Goal: Task Accomplishment & Management: Use online tool/utility

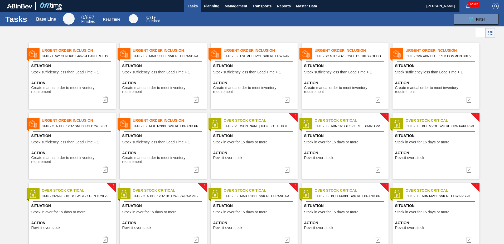
click at [254, 25] on div "Tasks Base Line 0 / 697 Finished Real Time 0 / 719 Finished 089F7B8B-B2A5-4AFE-…" at bounding box center [252, 19] width 504 height 14
click at [216, 9] on button "Planning" at bounding box center [211, 6] width 21 height 12
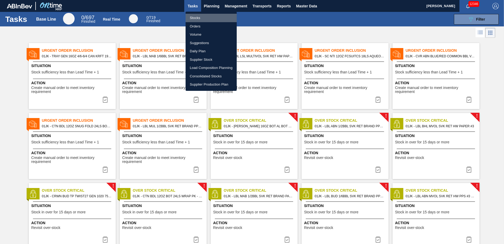
click at [205, 18] on li "Stocks" at bounding box center [211, 18] width 51 height 8
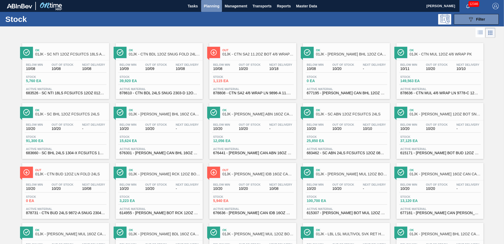
click at [217, 7] on span "Planning" at bounding box center [212, 6] width 16 height 6
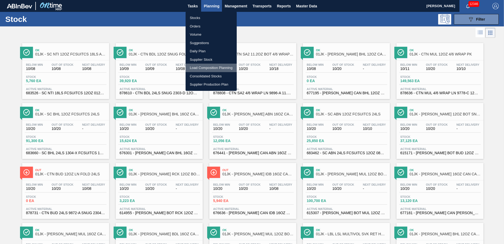
click at [208, 69] on li "Load Composition Planning" at bounding box center [211, 68] width 51 height 8
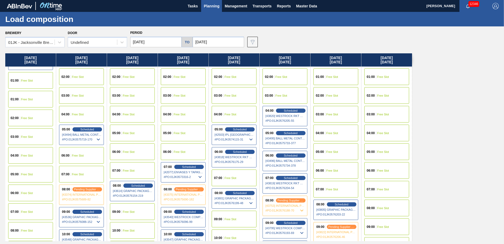
scroll to position [26, 0]
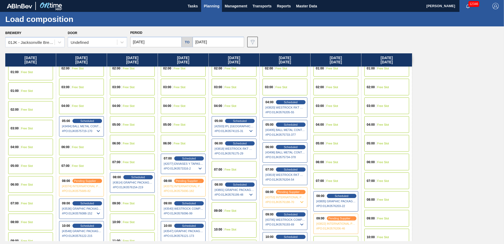
click at [190, 142] on div "06:00 Free Slot" at bounding box center [183, 143] width 45 height 17
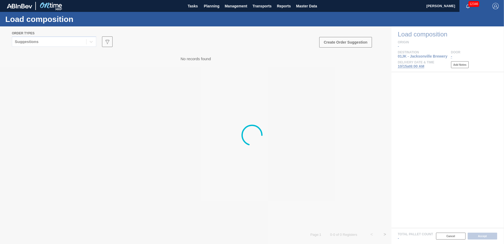
click at [61, 40] on div at bounding box center [252, 134] width 504 height 217
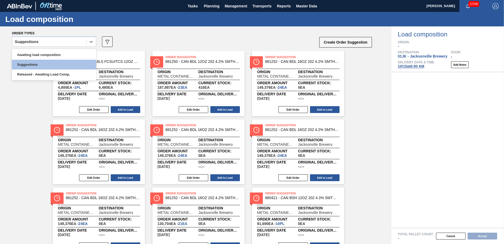
click at [62, 41] on div "Suggestions" at bounding box center [49, 42] width 74 height 8
click at [49, 52] on div "Awaiting load composition" at bounding box center [54, 55] width 84 height 10
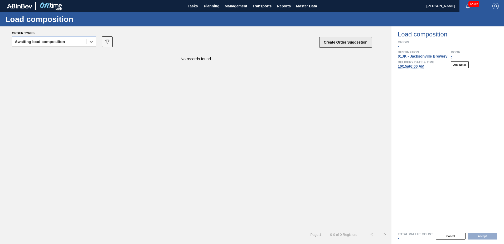
click at [354, 44] on button "Create Order Suggestion" at bounding box center [345, 42] width 53 height 11
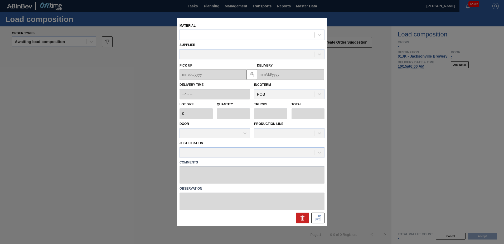
click at [203, 38] on div at bounding box center [251, 35] width 145 height 10
type input "770244"
type input "2,250"
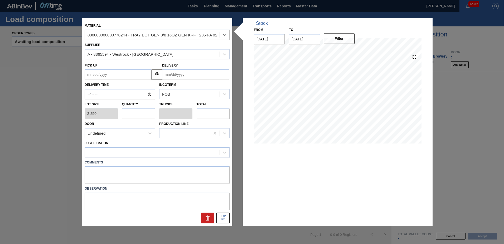
click at [183, 70] on input "Delivery" at bounding box center [195, 74] width 67 height 11
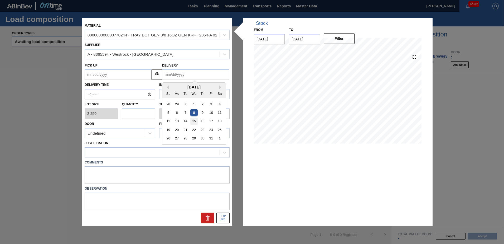
click at [197, 121] on div "15" at bounding box center [193, 121] width 7 height 7
type up "[DATE]"
type input "[DATE]"
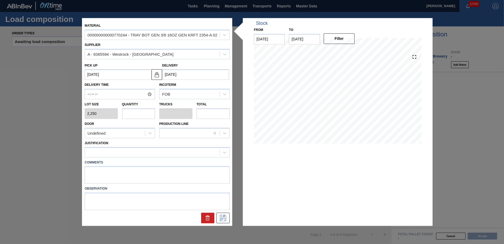
click at [142, 111] on input "text" at bounding box center [138, 113] width 33 height 11
type input "4"
type input "0.077"
type input "9,000"
type input "48"
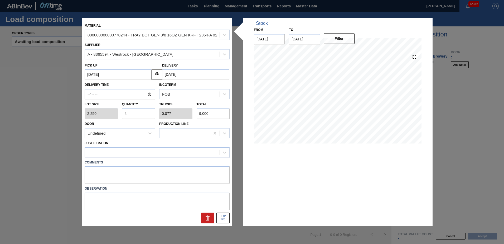
type input "0.923"
type input "108,000"
type input "4"
type input "0.077"
type input "9,000"
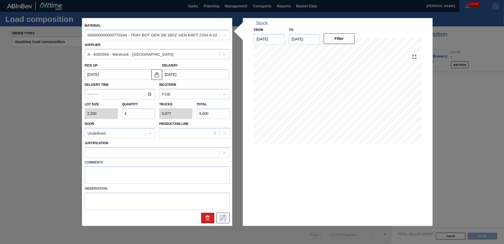
type input "0"
type input "5"
type input "0.096"
type input "11,250"
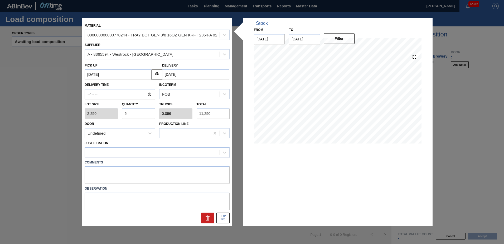
type input "50"
type input "0.962"
type input "112,500"
type input "5"
type input "0.096"
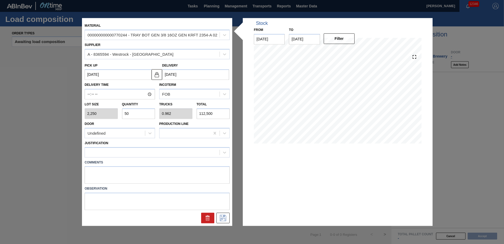
type input "11,250"
type input "52"
type input "1"
type input "117,000"
type input "52"
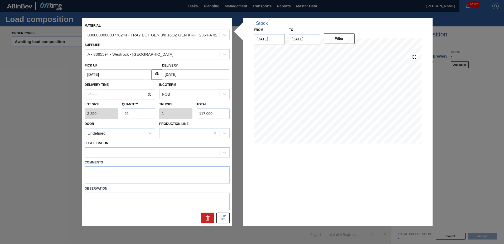
click at [125, 159] on label "Comments" at bounding box center [157, 162] width 145 height 8
click at [123, 154] on div at bounding box center [152, 152] width 135 height 8
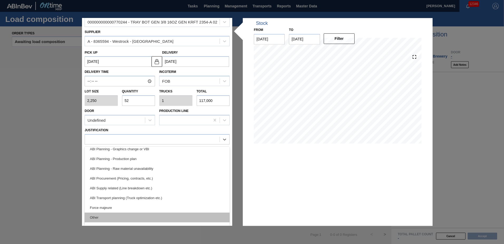
scroll to position [99, 0]
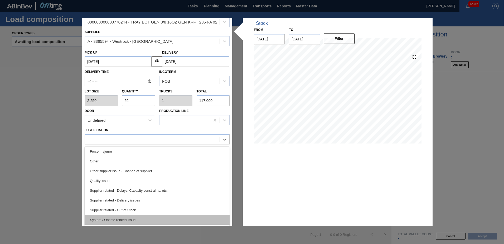
click at [133, 220] on div "System / Ontime related issue" at bounding box center [157, 220] width 145 height 10
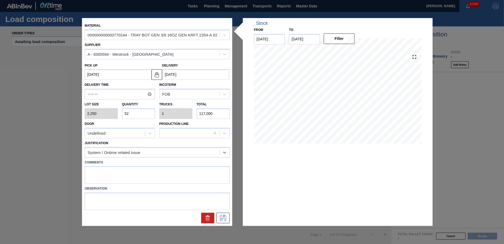
scroll to position [0, 0]
click at [222, 214] on button at bounding box center [222, 217] width 13 height 11
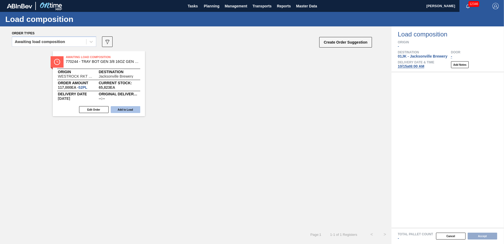
click at [128, 109] on button "Add to Load" at bounding box center [126, 109] width 30 height 7
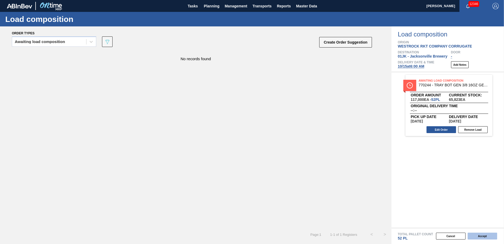
click at [489, 236] on button "Accept" at bounding box center [483, 235] width 30 height 7
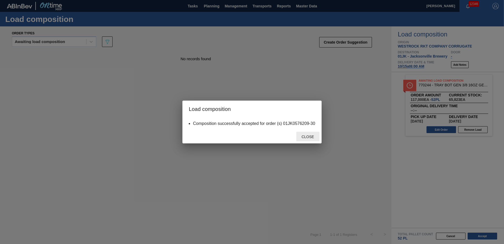
click at [304, 135] on span "Close" at bounding box center [307, 136] width 21 height 4
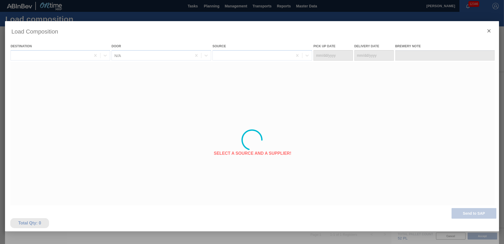
type Date "[DATE]"
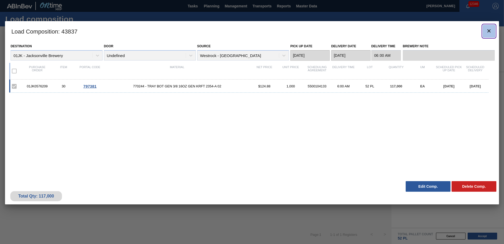
click at [490, 29] on icon "botão de ícone" at bounding box center [488, 30] width 3 height 3
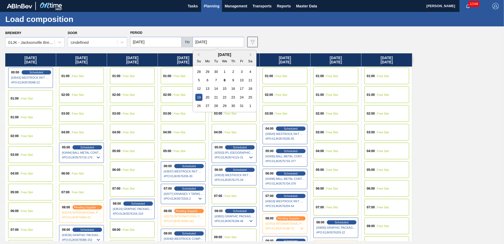
click at [214, 44] on input "[DATE]" at bounding box center [218, 42] width 51 height 11
click at [241, 98] on div "24" at bounding box center [241, 97] width 7 height 7
type input "[DATE]"
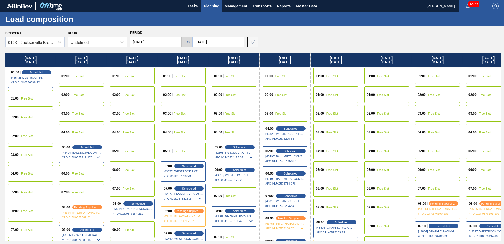
click at [479, 186] on div "07:00 Free Slot" at bounding box center [488, 188] width 45 height 17
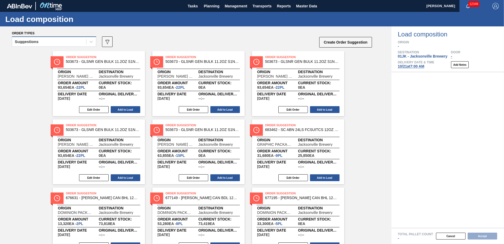
drag, startPoint x: 63, startPoint y: 41, endPoint x: 65, endPoint y: 45, distance: 3.8
click at [63, 42] on div "Suggestions" at bounding box center [49, 42] width 74 height 8
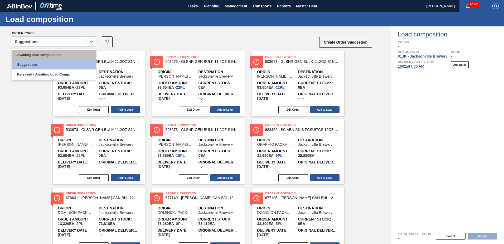
click at [62, 53] on div "Awaiting load composition" at bounding box center [54, 55] width 84 height 10
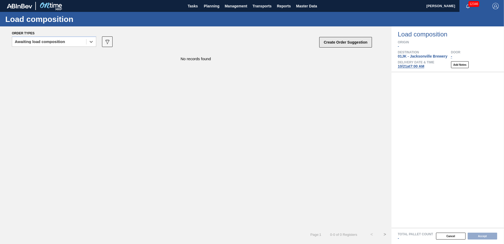
click at [347, 42] on button "Create Order Suggestion" at bounding box center [345, 42] width 53 height 11
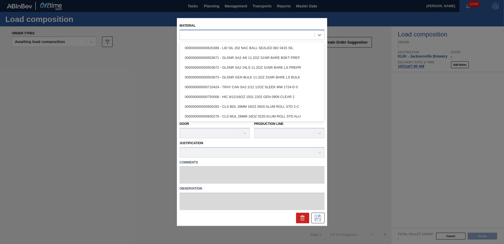
click at [269, 38] on div at bounding box center [247, 35] width 135 height 8
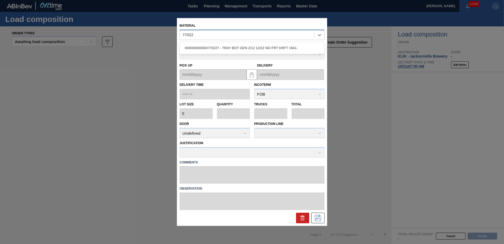
type input "770227"
type input "2,304"
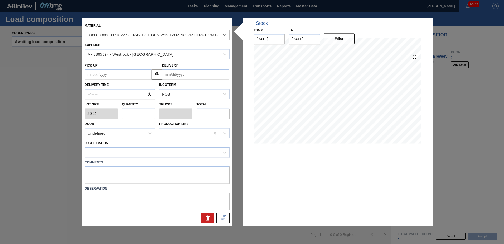
click at [185, 73] on input "Delivery" at bounding box center [195, 74] width 67 height 11
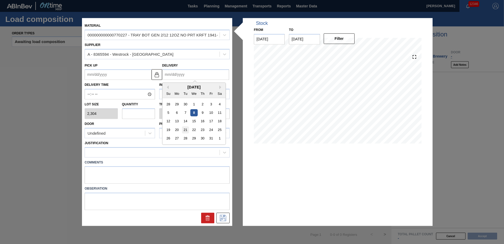
click at [184, 128] on div "21" at bounding box center [185, 129] width 7 height 7
type up "[DATE]"
type input "[DATE]"
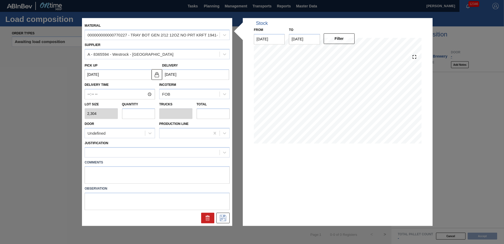
click at [131, 112] on input "text" at bounding box center [138, 113] width 33 height 11
type input "5"
type input "0.096"
type input "11,520"
type input "52"
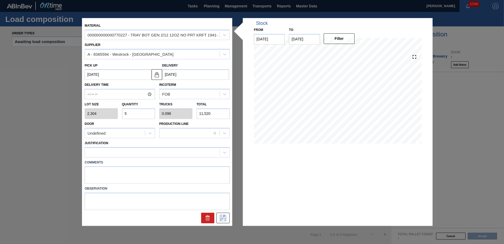
type input "1"
type input "119,808"
type input "52"
click at [225, 219] on icon at bounding box center [223, 218] width 8 height 6
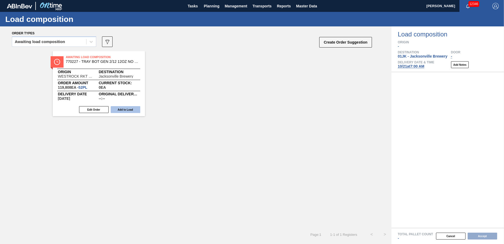
click at [127, 107] on button "Add to Load" at bounding box center [126, 109] width 30 height 7
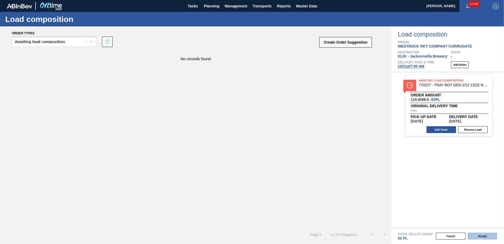
click at [492, 237] on button "Accept" at bounding box center [483, 235] width 30 height 7
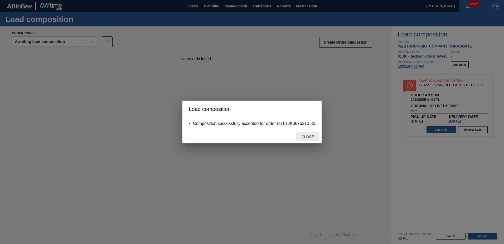
click at [312, 138] on span "Close" at bounding box center [307, 136] width 21 height 4
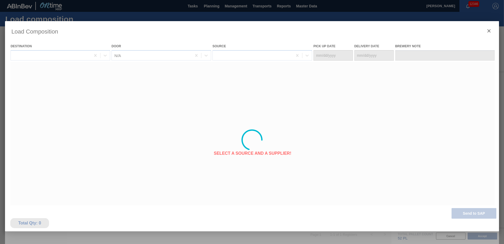
type Date "[DATE]"
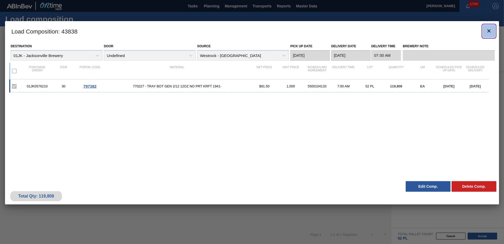
click at [490, 32] on icon "botão de ícone" at bounding box center [488, 30] width 3 height 3
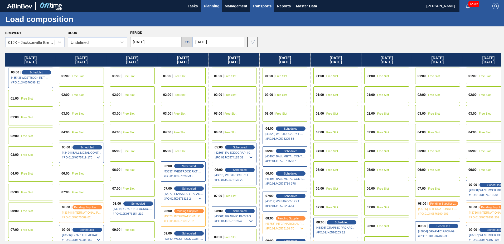
drag, startPoint x: 292, startPoint y: 37, endPoint x: 252, endPoint y: 2, distance: 53.8
click at [292, 37] on div "Brewery 01JK - [GEOGRAPHIC_DATA] Brewery Door Undefined Period [DATE] to [DATE]…" at bounding box center [253, 38] width 496 height 18
click at [276, 36] on div "Brewery 01JK - [GEOGRAPHIC_DATA] Brewery Door Undefined Period [DATE] to [DATE]…" at bounding box center [253, 38] width 496 height 18
drag, startPoint x: 385, startPoint y: 23, endPoint x: 378, endPoint y: 23, distance: 7.7
click at [385, 23] on div "Load composition" at bounding box center [252, 19] width 504 height 14
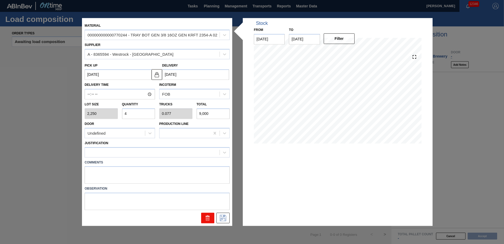
click at [203, 218] on button at bounding box center [207, 217] width 13 height 11
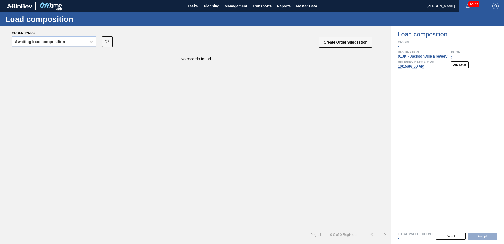
drag, startPoint x: 97, startPoint y: 236, endPoint x: 101, endPoint y: 244, distance: 8.4
click at [101, 0] on html "Tasks Planning Management Transports Reports Master Data John Scott 12346 Mark …" at bounding box center [252, 0] width 504 height 0
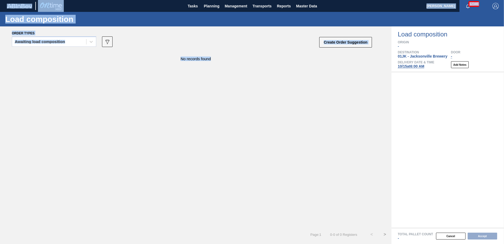
click at [330, 133] on div "No records found" at bounding box center [195, 139] width 391 height 176
